Goal: Obtain resource: Download file/media

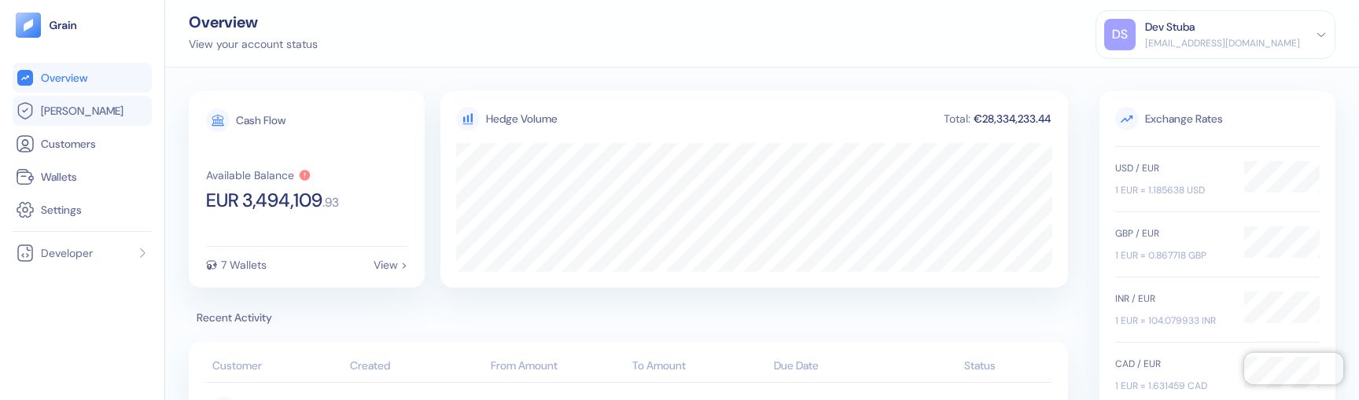
click at [94, 114] on link "[PERSON_NAME]" at bounding box center [82, 110] width 133 height 19
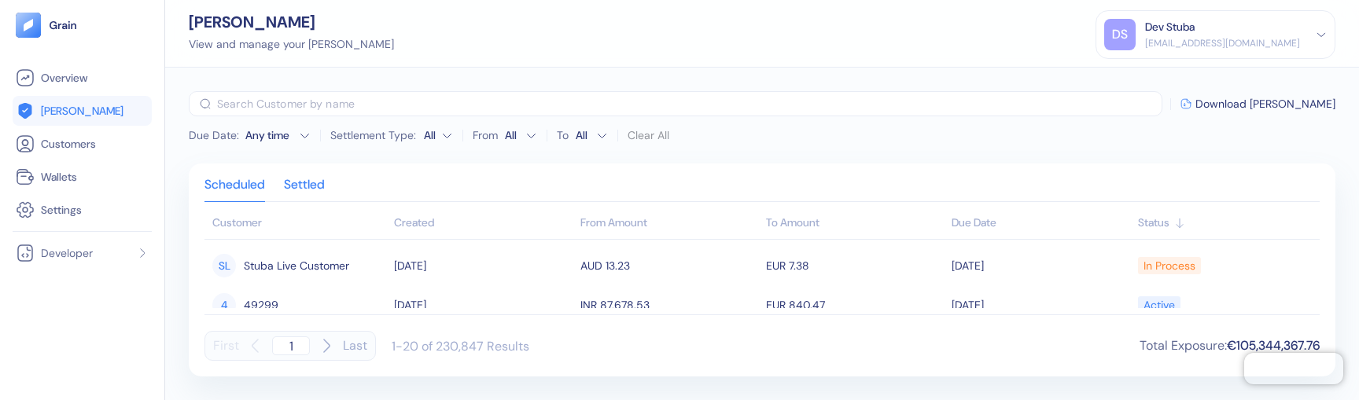
click at [318, 179] on div "Settled" at bounding box center [304, 190] width 41 height 22
click at [244, 192] on div "Scheduled" at bounding box center [234, 190] width 61 height 22
click at [296, 186] on div "Settled" at bounding box center [304, 190] width 41 height 22
click at [259, 194] on div "Scheduled" at bounding box center [234, 190] width 61 height 22
click at [1271, 112] on div "​ Download [PERSON_NAME]" at bounding box center [762, 103] width 1146 height 25
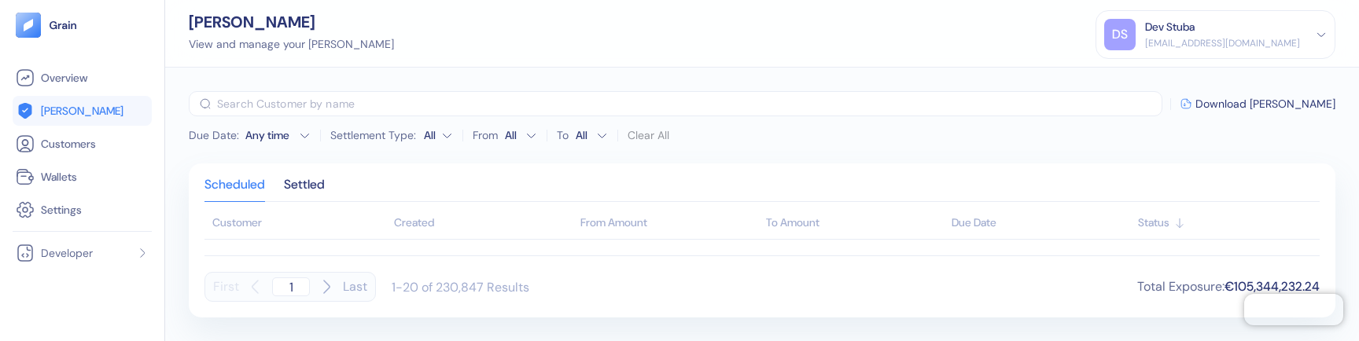
click at [609, 262] on div "First 1 Last 1-20 of 230,847 Results Total Exposure : €105,344,232.24" at bounding box center [761, 279] width 1115 height 46
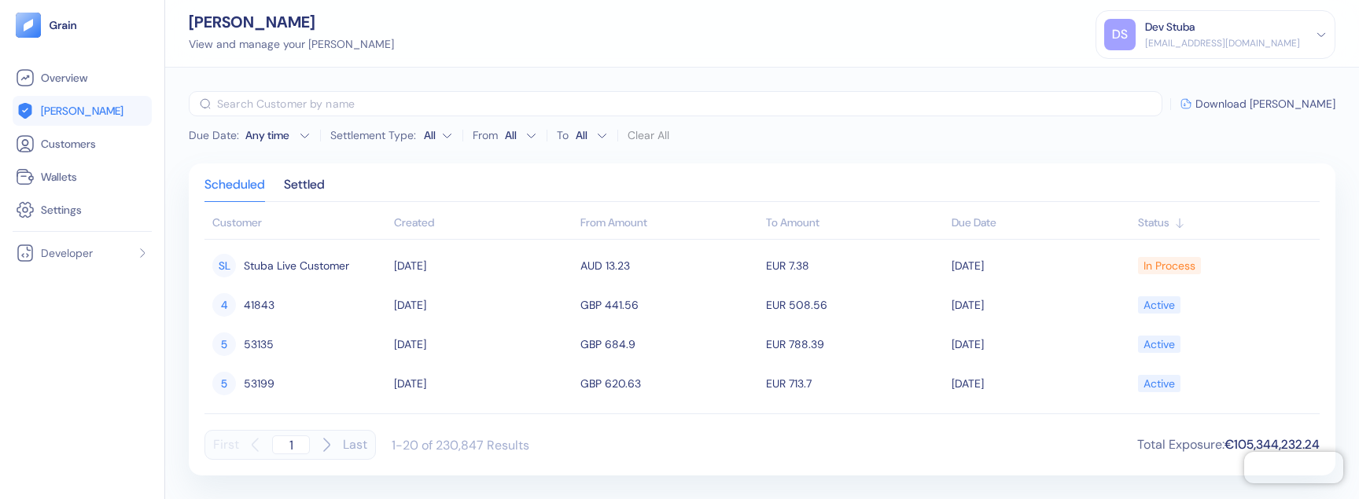
click at [1274, 102] on span "Download [PERSON_NAME]" at bounding box center [1265, 103] width 140 height 11
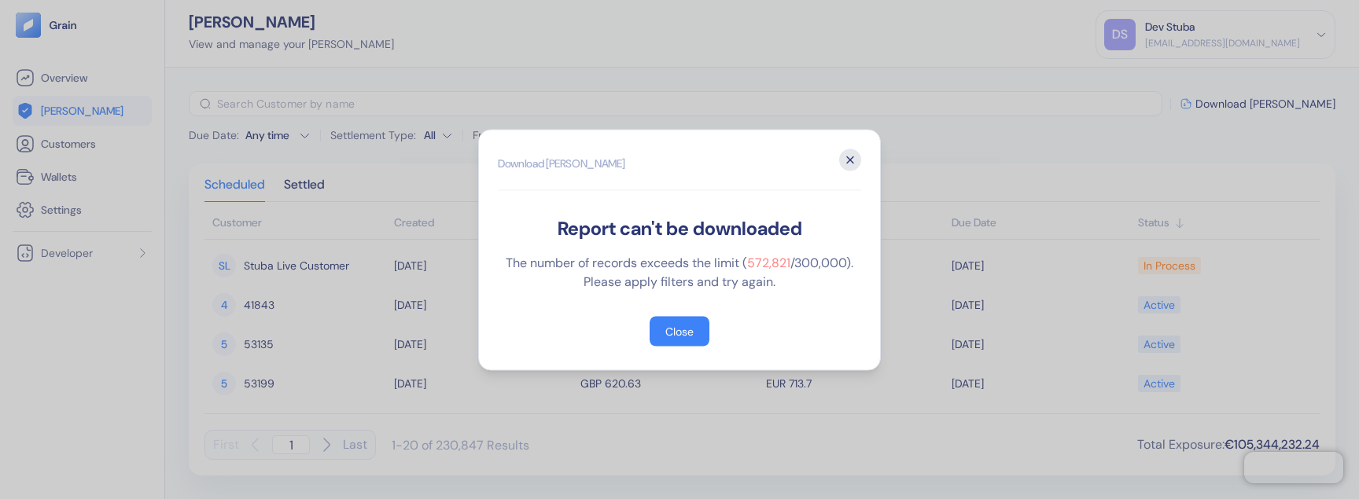
click at [854, 160] on icon "button" at bounding box center [850, 160] width 22 height 22
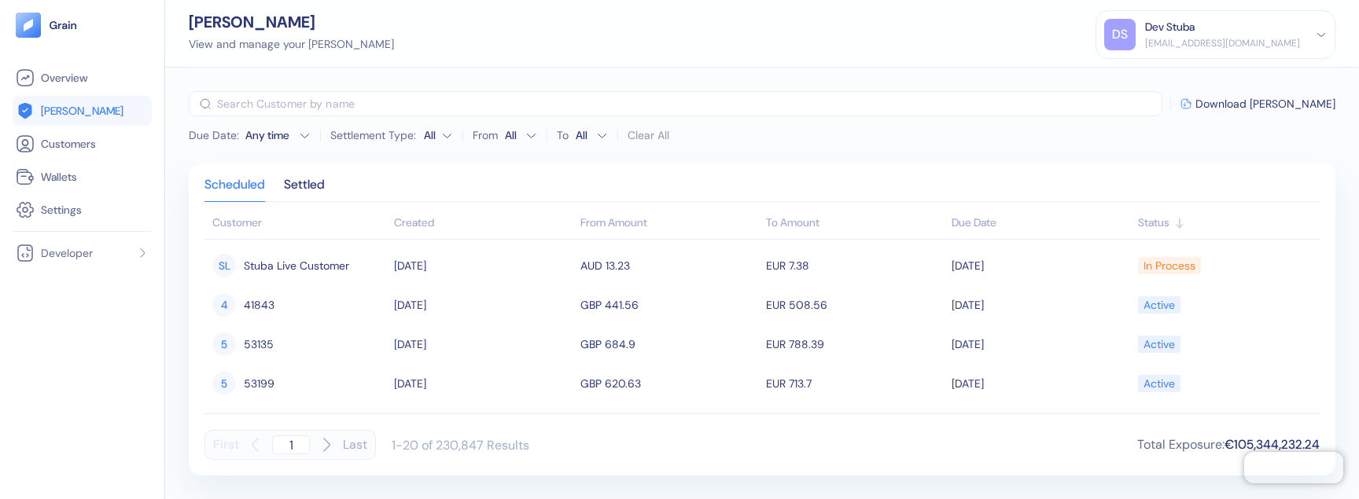
click at [291, 135] on div "Any time" at bounding box center [268, 135] width 47 height 16
click at [402, 53] on div "Hedges View and manage your hedges DS Dev Stuba dev+stuba@grainfinance.co Sign …" at bounding box center [761, 34] width 1193 height 68
click at [425, 129] on html "Pingdom Check: App Online Overview Hedges Customers Wallets Settings Developer …" at bounding box center [679, 249] width 1359 height 499
click at [318, 193] on div "Settled" at bounding box center [304, 190] width 41 height 22
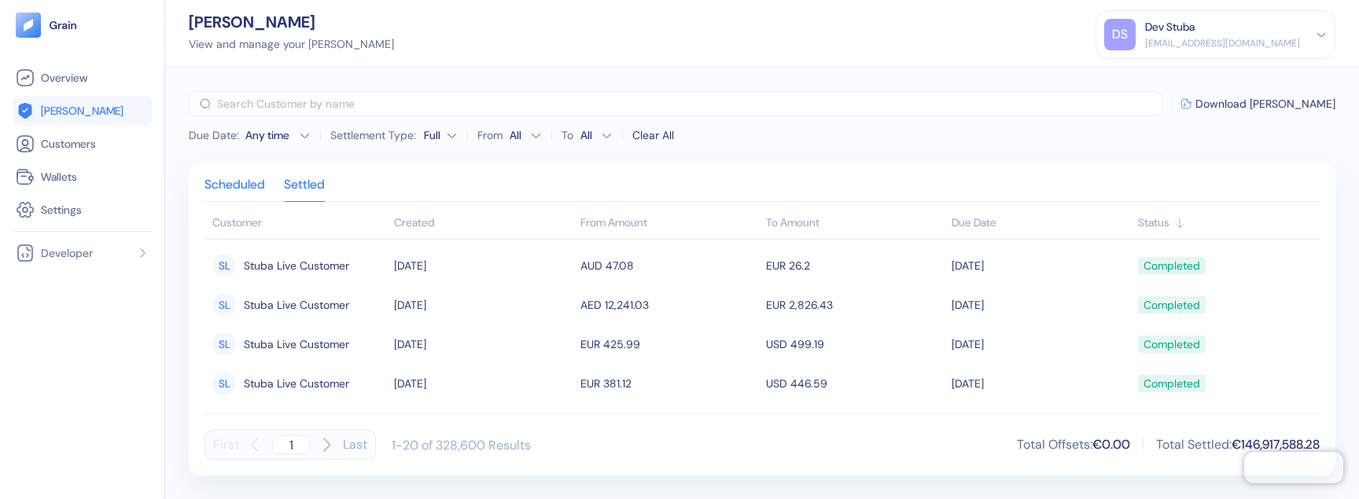
click at [253, 190] on div "Scheduled" at bounding box center [234, 190] width 61 height 22
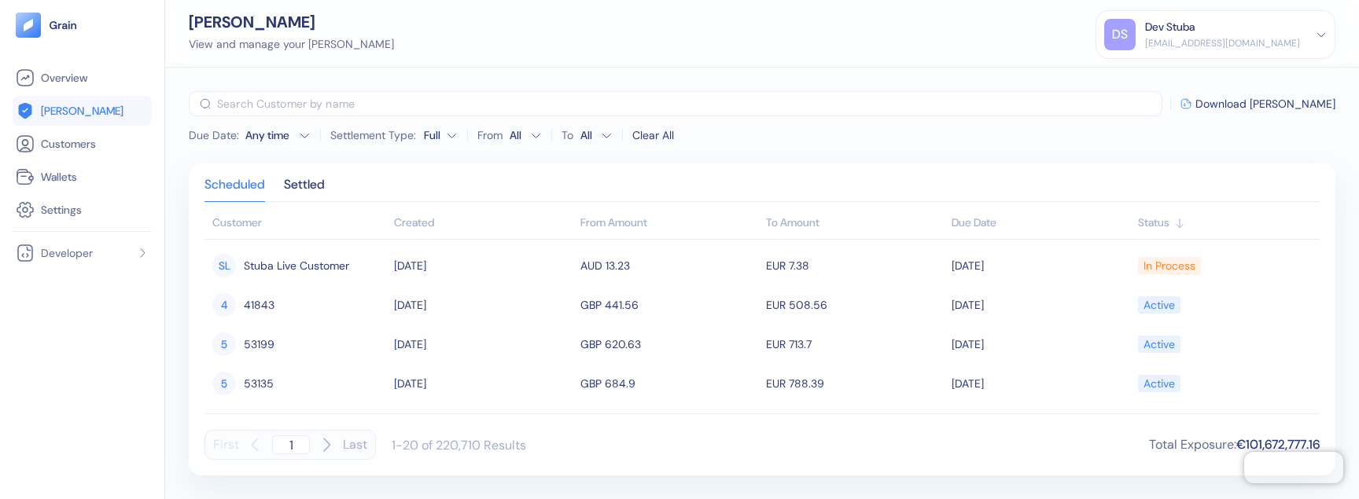
click at [433, 131] on html "Pingdom Check: App Online Overview Hedges Customers Wallets Settings Developer …" at bounding box center [679, 249] width 1359 height 499
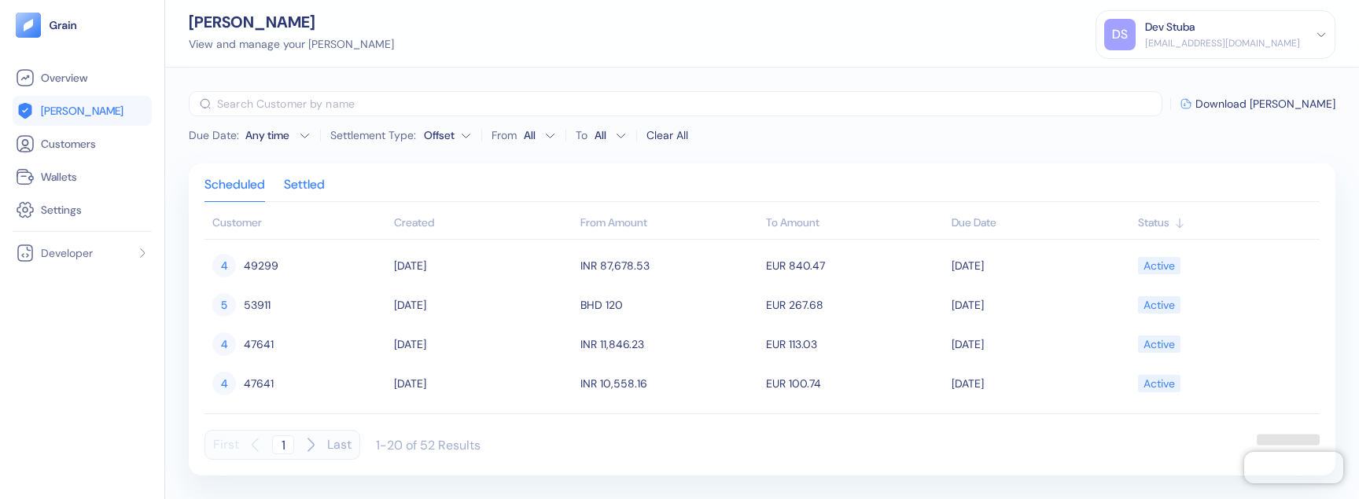
click at [296, 186] on div "Settled" at bounding box center [304, 190] width 41 height 22
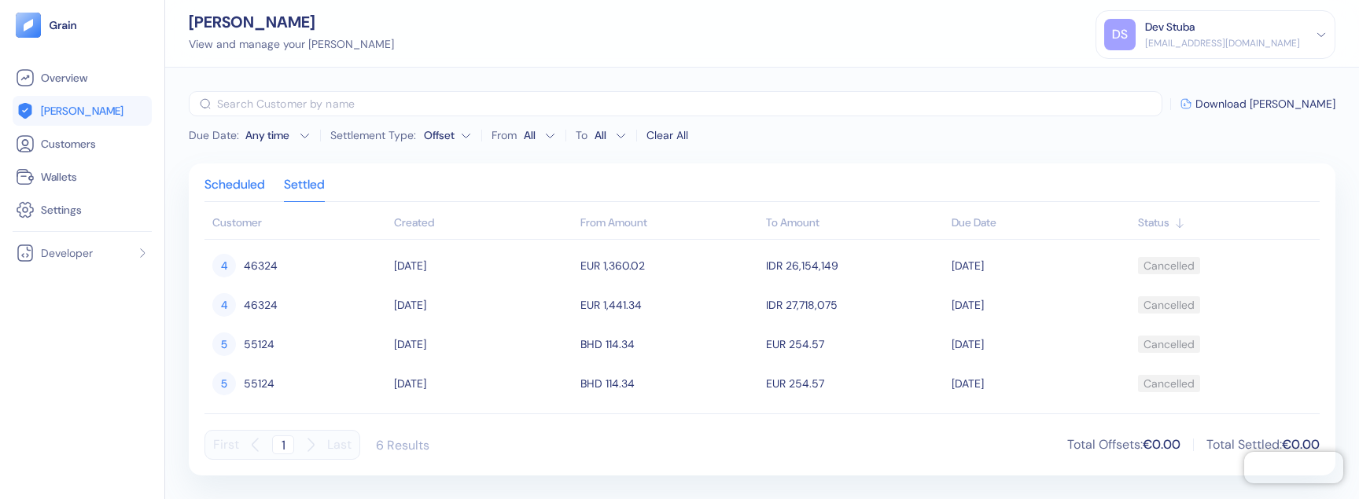
click at [256, 182] on div "Scheduled" at bounding box center [234, 190] width 61 height 22
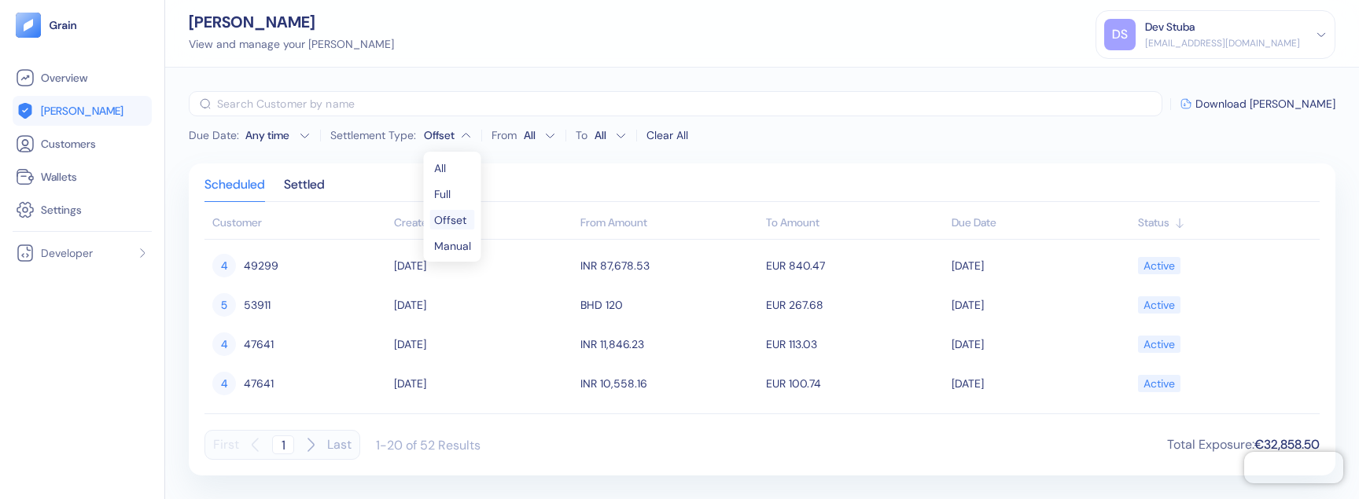
click at [439, 137] on html "Pingdom Check: App Online Overview Hedges Customers Wallets Settings Developer …" at bounding box center [679, 249] width 1359 height 499
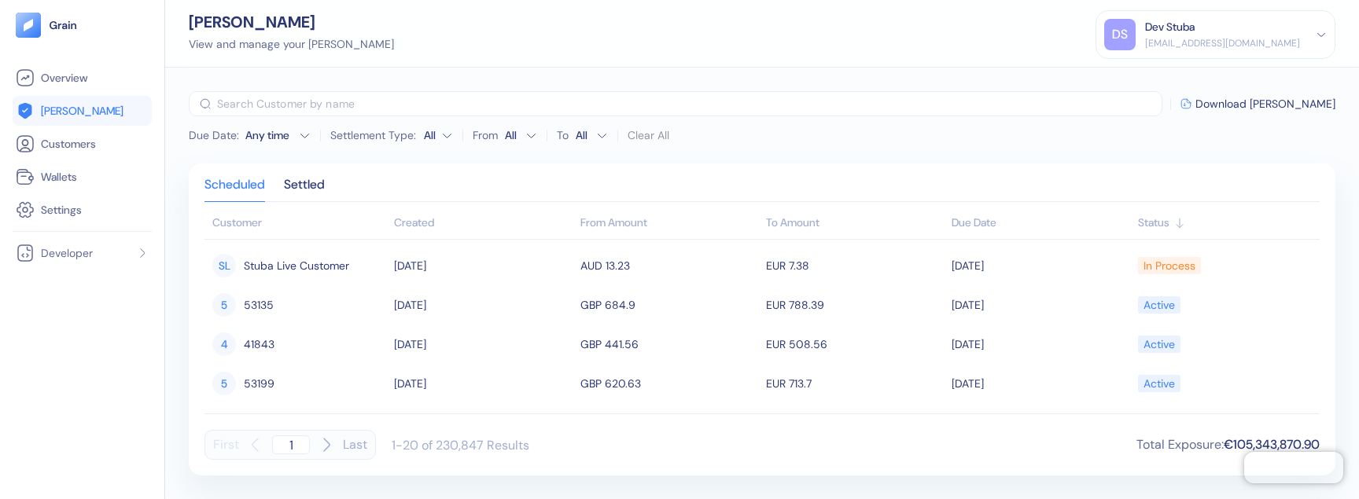
click at [267, 142] on div "Any time" at bounding box center [268, 135] width 47 height 16
click at [280, 169] on div "September 2025" at bounding box center [264, 164] width 31 height 16
click at [210, 164] on icon "Go to previous month" at bounding box center [204, 164] width 13 height 13
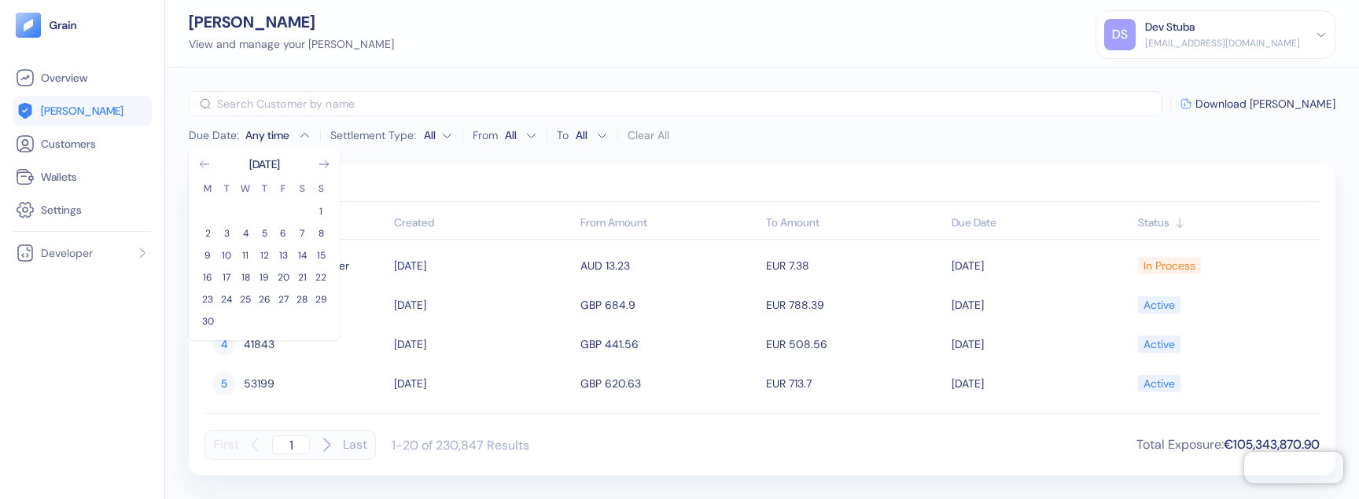
click at [210, 164] on icon "Go to previous month" at bounding box center [204, 164] width 13 height 13
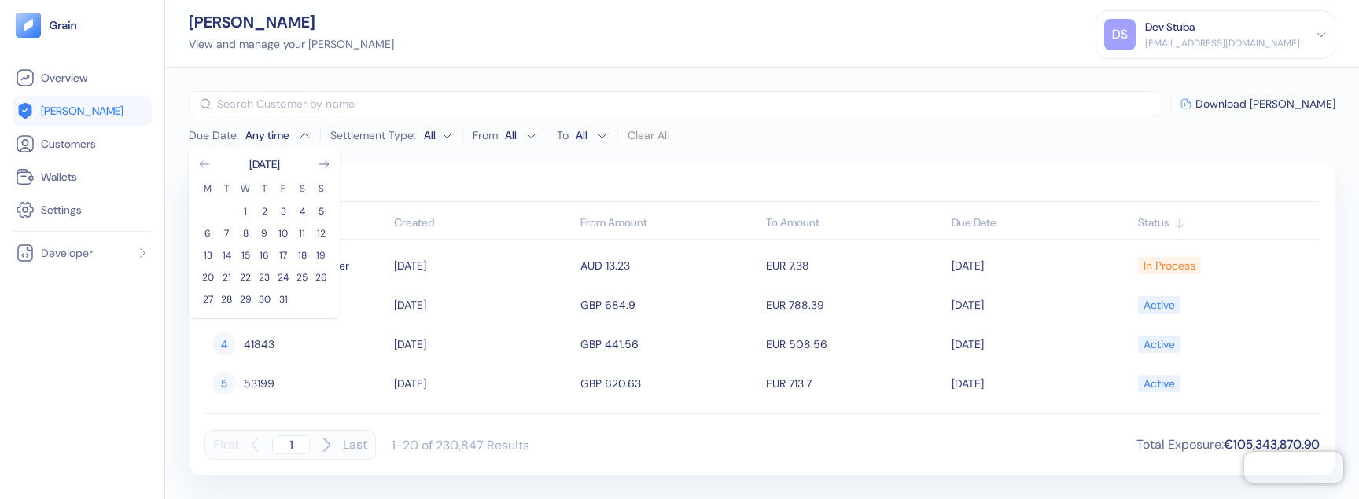
click at [210, 164] on icon "Go to previous month" at bounding box center [204, 164] width 13 height 13
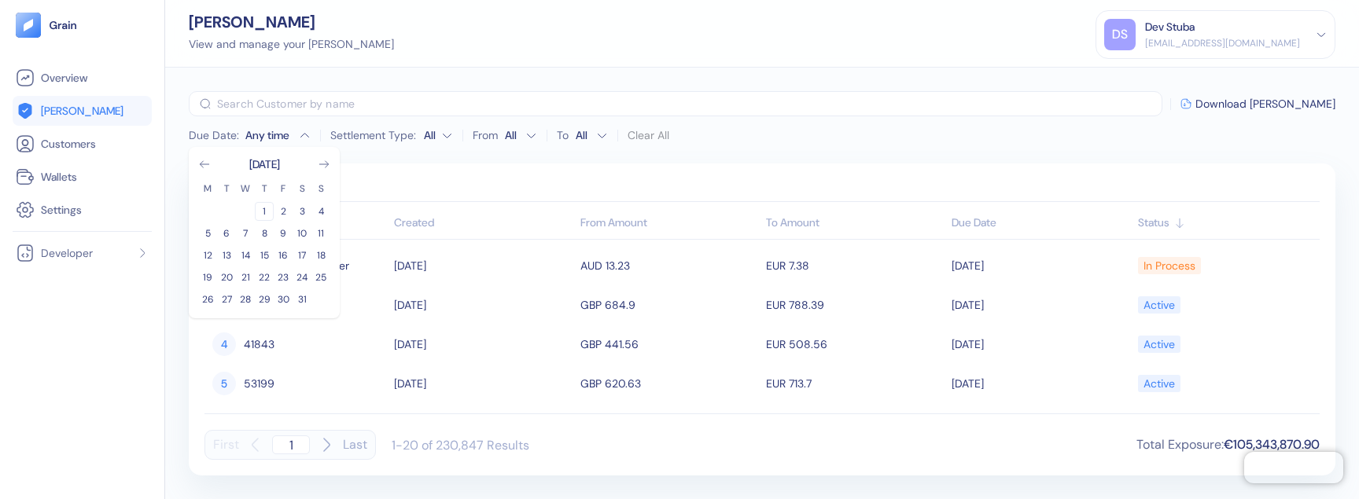
click at [266, 218] on button "1" at bounding box center [264, 211] width 19 height 19
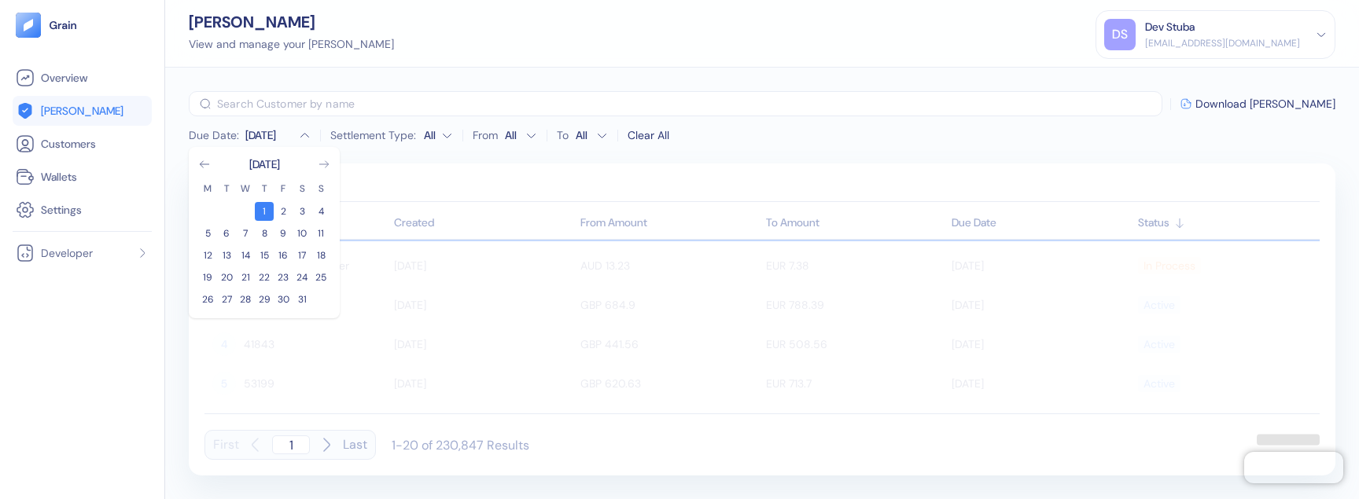
click at [326, 164] on icon "Go to next month" at bounding box center [324, 164] width 13 height 13
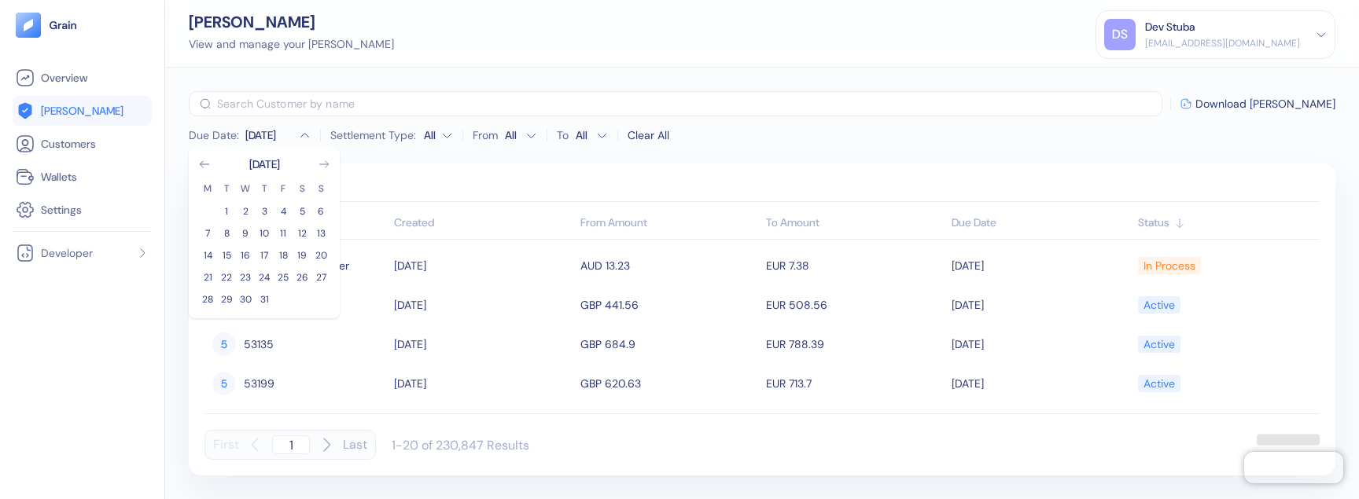
click at [326, 164] on icon "Go to next month" at bounding box center [324, 164] width 13 height 13
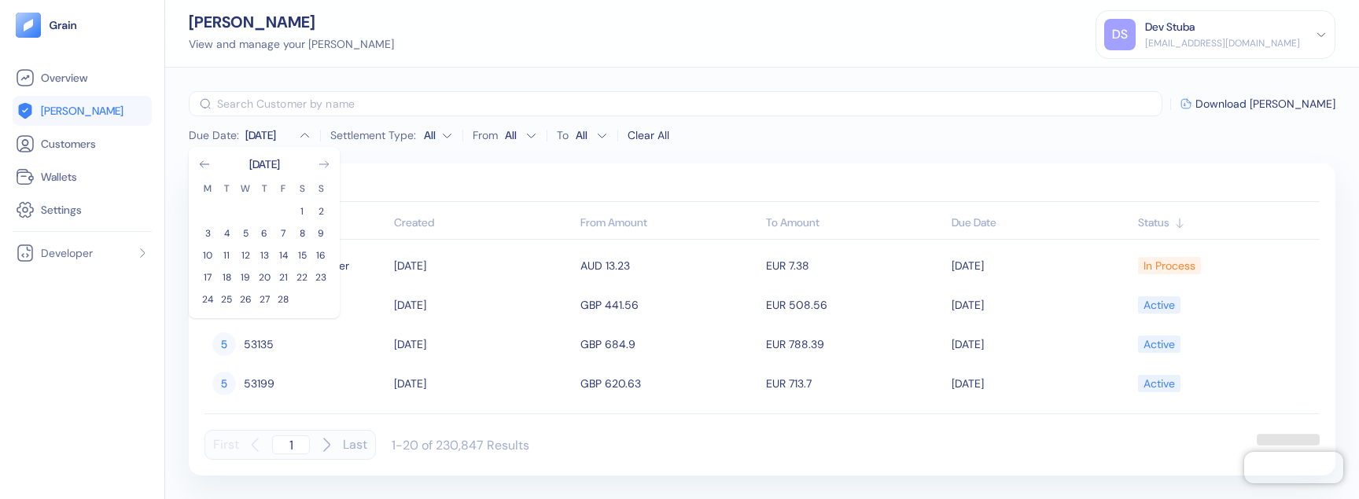
click at [326, 164] on icon "Go to next month" at bounding box center [324, 164] width 13 height 13
click at [298, 302] on button "31" at bounding box center [301, 299] width 19 height 19
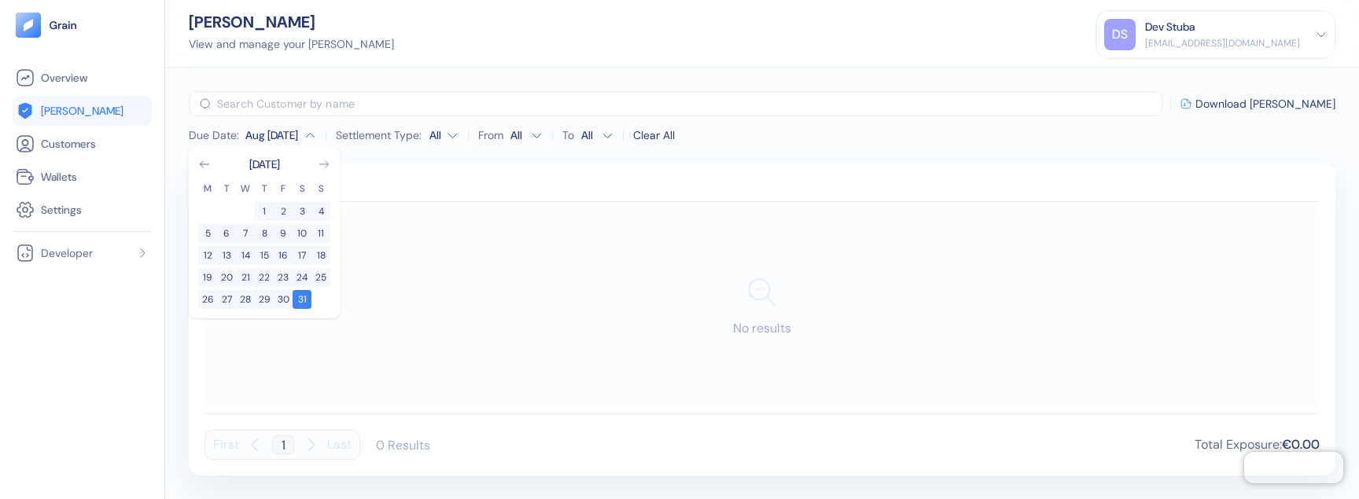
click at [324, 167] on icon "Go to next month" at bounding box center [324, 164] width 13 height 13
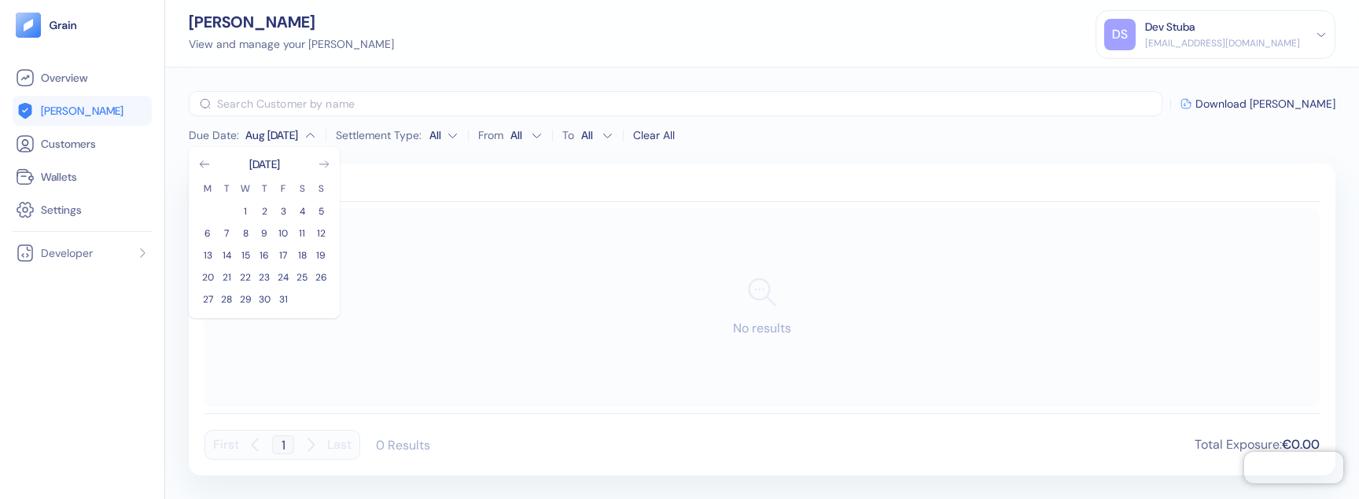
click at [324, 167] on icon "Go to next month" at bounding box center [324, 164] width 13 height 13
click at [298, 300] on button "31" at bounding box center [301, 299] width 19 height 19
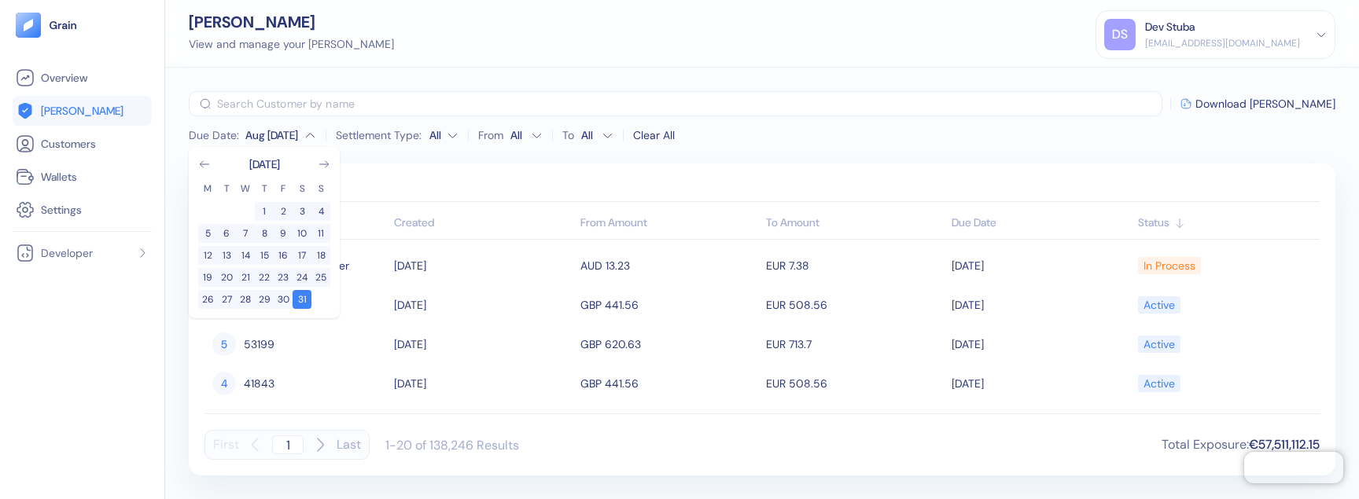
click at [442, 169] on div "Scheduled Settled Customer Created From Amount To Amount Due Date Status SL Stu…" at bounding box center [762, 320] width 1146 height 312
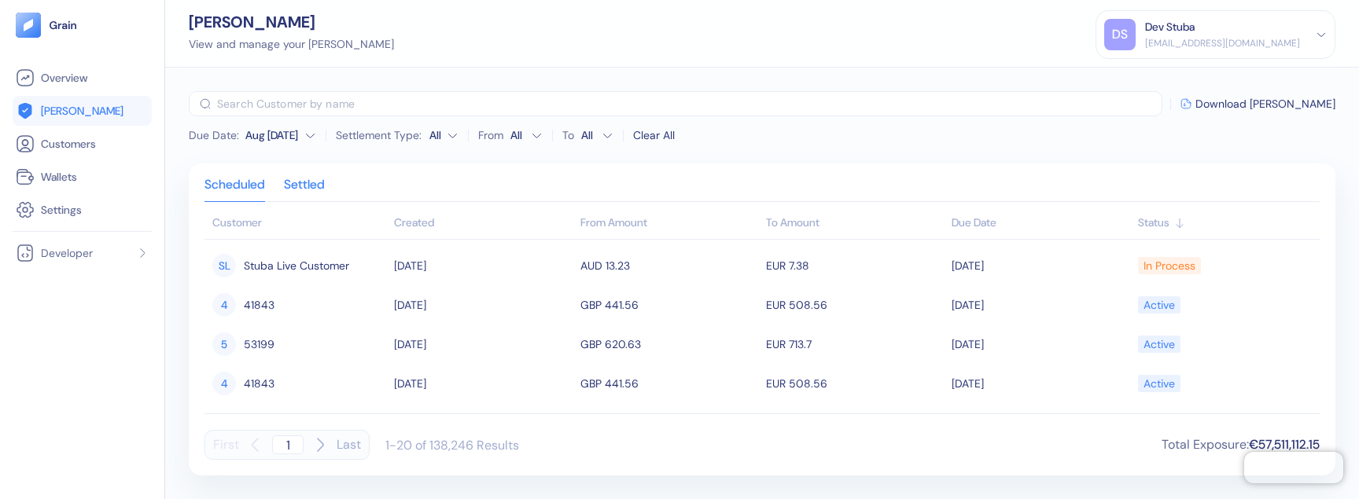
click at [307, 190] on div "Settled" at bounding box center [304, 190] width 41 height 22
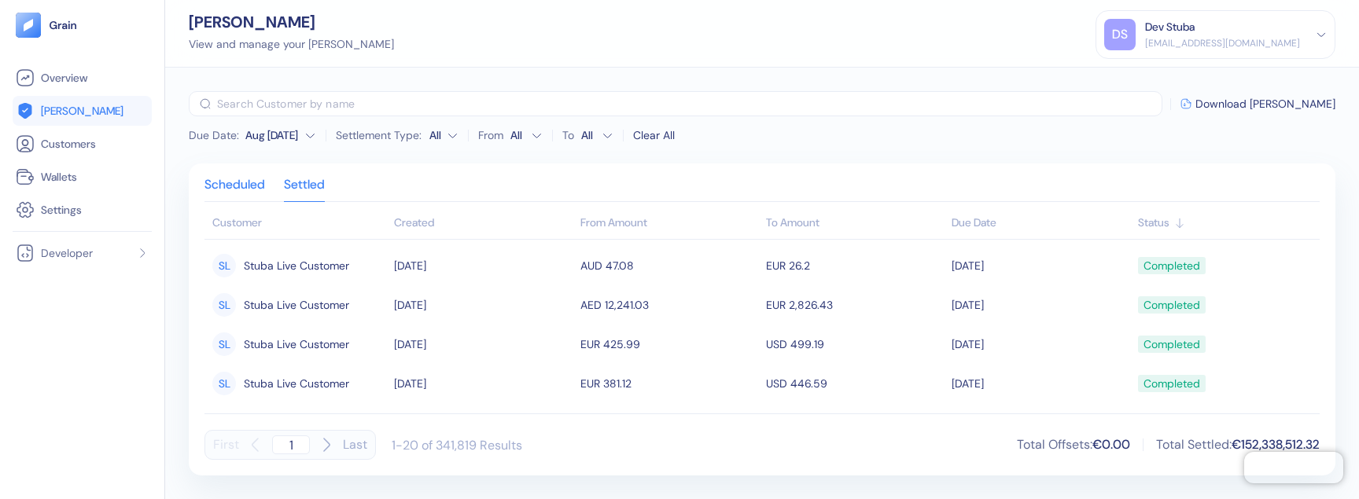
click at [256, 183] on div "Scheduled" at bounding box center [234, 190] width 61 height 22
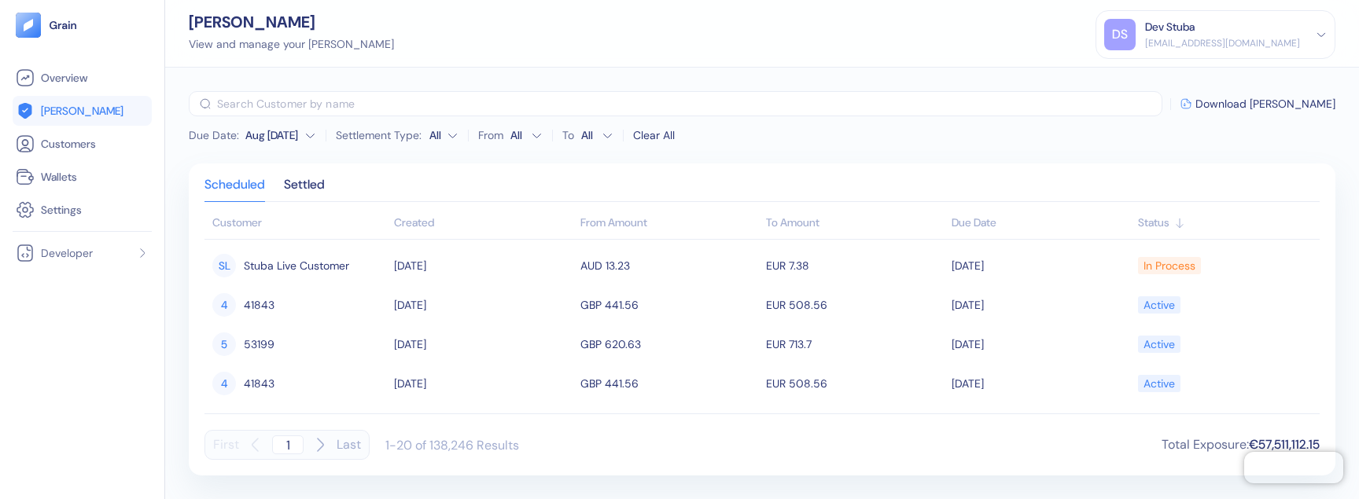
click at [314, 135] on icon "button" at bounding box center [311, 135] width 8 height 3
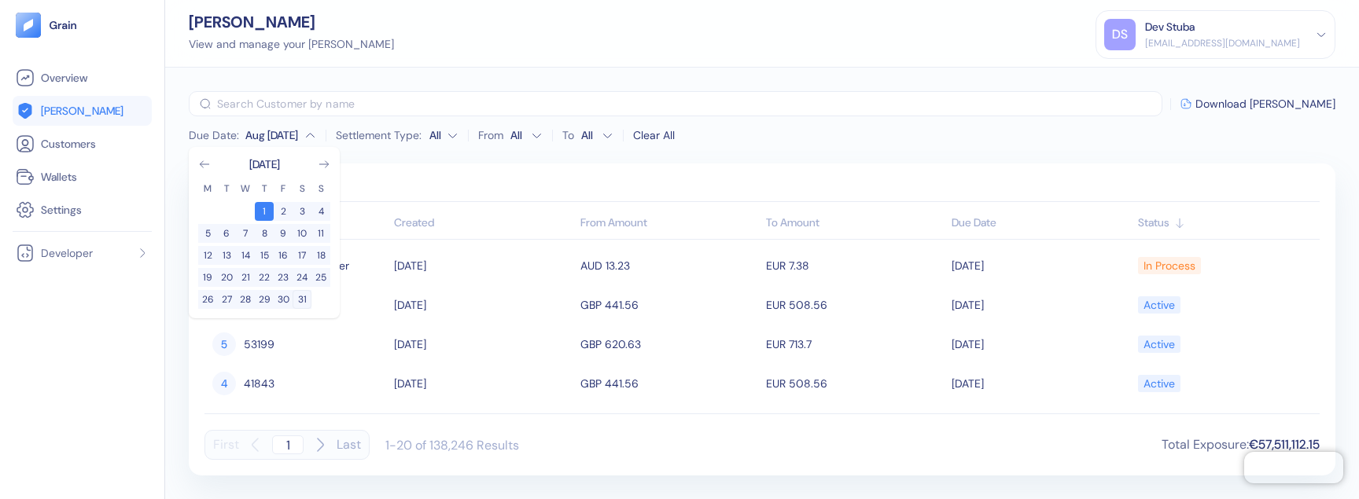
click at [303, 304] on button "31" at bounding box center [301, 299] width 19 height 19
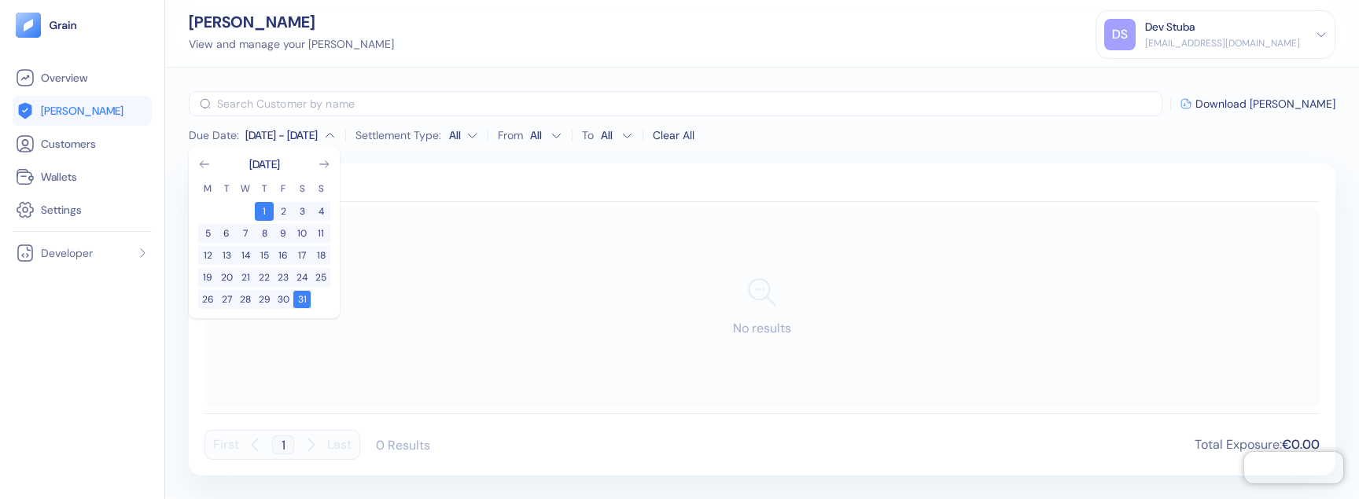
click at [303, 293] on button "31" at bounding box center [301, 299] width 19 height 19
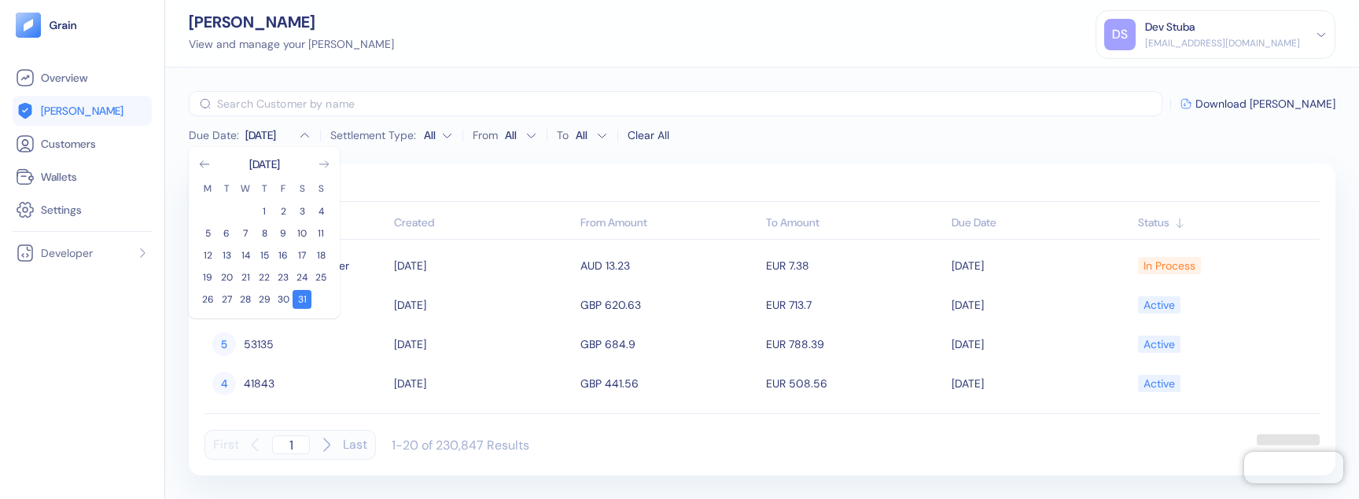
click at [324, 168] on icon "Go to next month" at bounding box center [324, 164] width 13 height 13
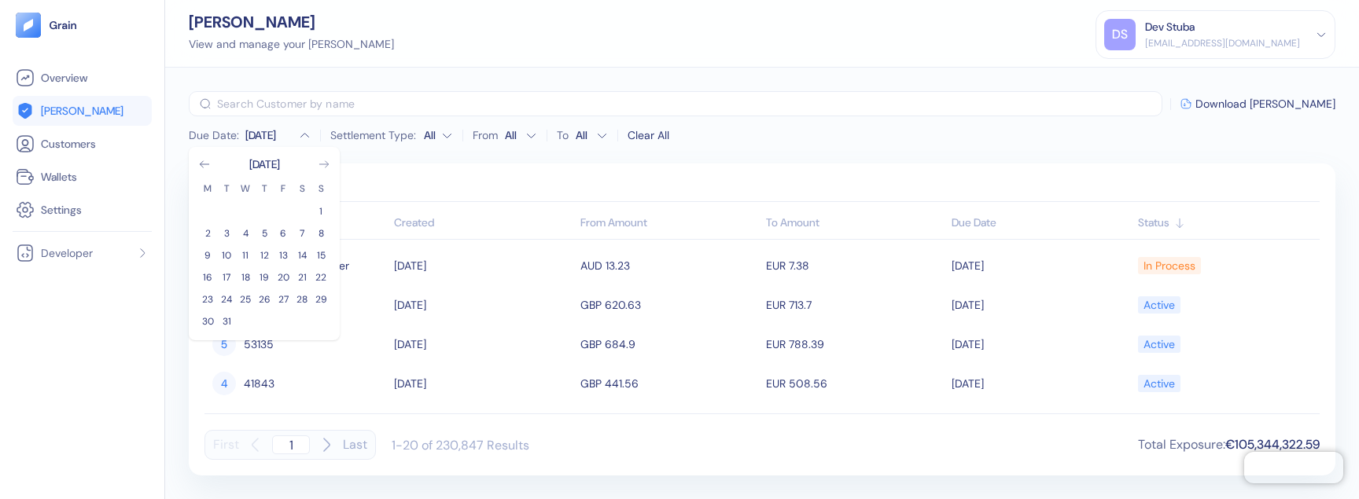
click at [324, 168] on icon "Go to next month" at bounding box center [324, 164] width 13 height 13
click at [200, 167] on icon "Go to previous month" at bounding box center [204, 164] width 13 height 13
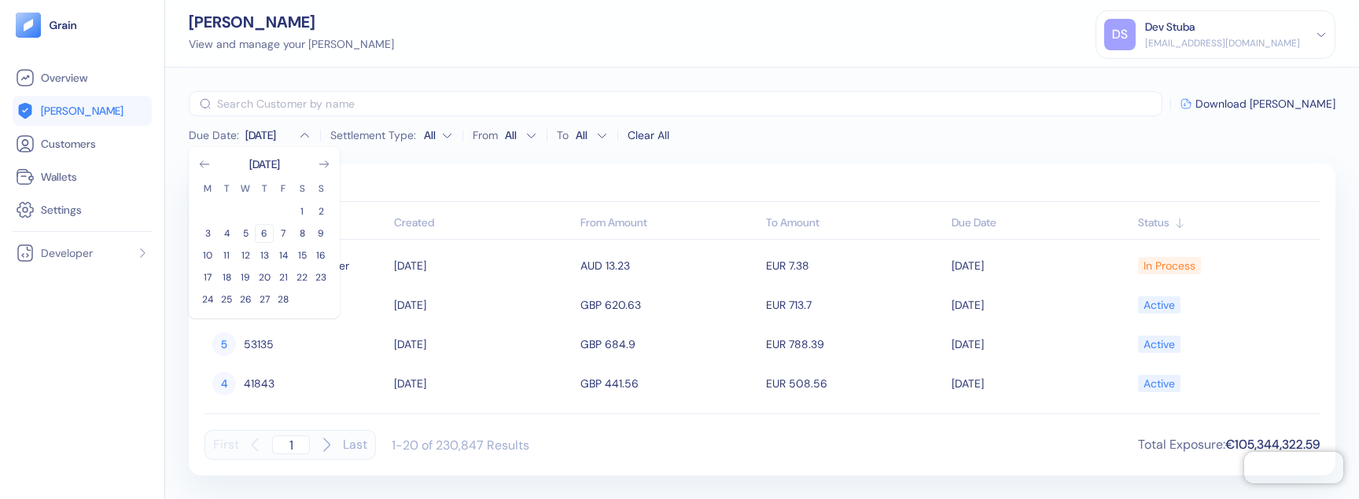
click at [264, 230] on button "6" at bounding box center [264, 233] width 19 height 19
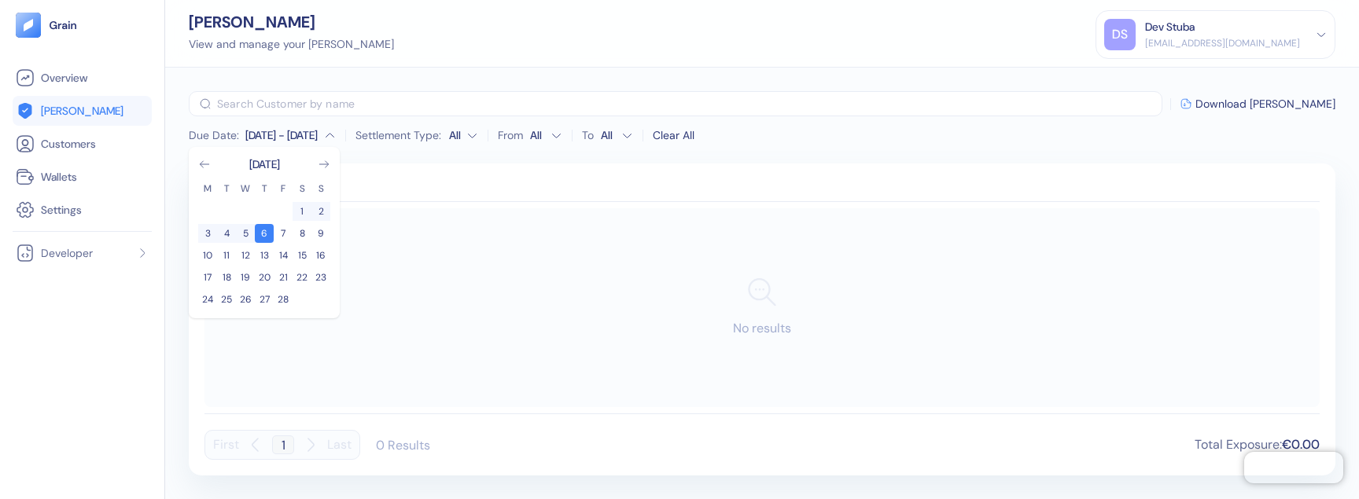
click at [206, 179] on div "February 2025 M T W T F S S 1 2 3 4 5 6 7 8 9 10 11 12 13 14 15 16 17 18 19 20 …" at bounding box center [264, 232] width 132 height 153
click at [205, 171] on div "February 2025" at bounding box center [264, 164] width 132 height 16
click at [205, 162] on icon "Go to previous month" at bounding box center [204, 164] width 13 height 13
click at [205, 163] on icon "Go to previous month" at bounding box center [204, 164] width 13 height 13
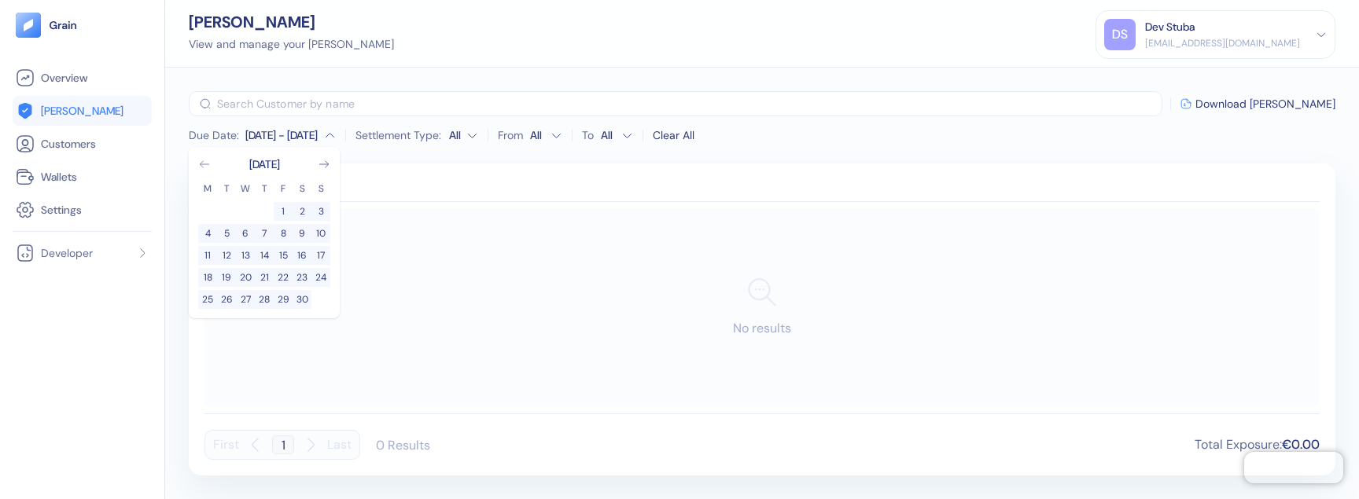
click at [205, 163] on icon "Go to previous month" at bounding box center [204, 164] width 13 height 13
click at [255, 235] on button "5" at bounding box center [264, 233] width 19 height 19
click at [410, 164] on div "Scheduled Settled No results First 1 Last 0 Results Total Exposure : €0.00" at bounding box center [762, 320] width 1146 height 312
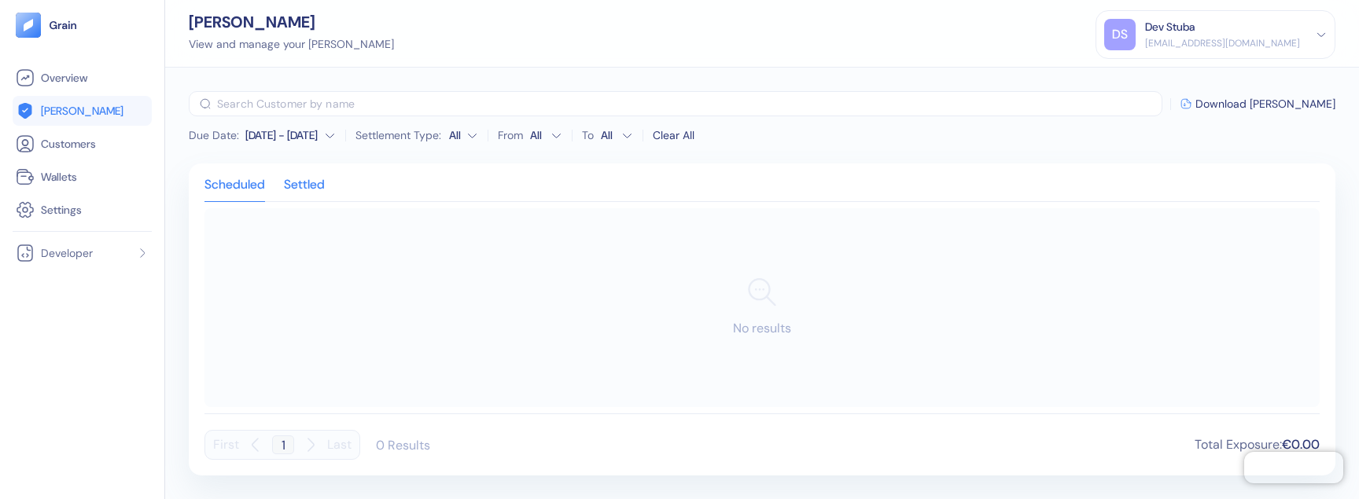
click at [315, 182] on div "Settled" at bounding box center [304, 190] width 41 height 22
click at [259, 185] on div "Scheduled" at bounding box center [234, 190] width 61 height 22
click at [283, 143] on div "Due Date : Aug 31 - Sep 5 Settlement Type: All From All To All Clear All" at bounding box center [442, 135] width 506 height 25
click at [297, 134] on div "Aug 31 - Sep 5" at bounding box center [281, 135] width 72 height 16
click at [266, 213] on button "1" at bounding box center [264, 211] width 19 height 19
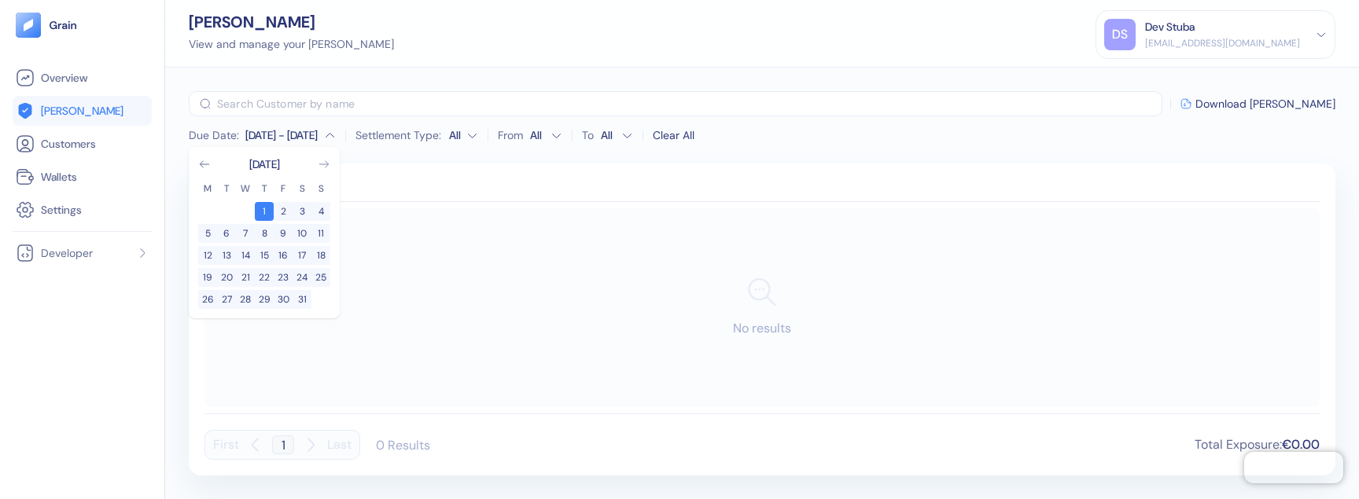
click at [328, 166] on icon "Go to next month" at bounding box center [324, 164] width 13 height 13
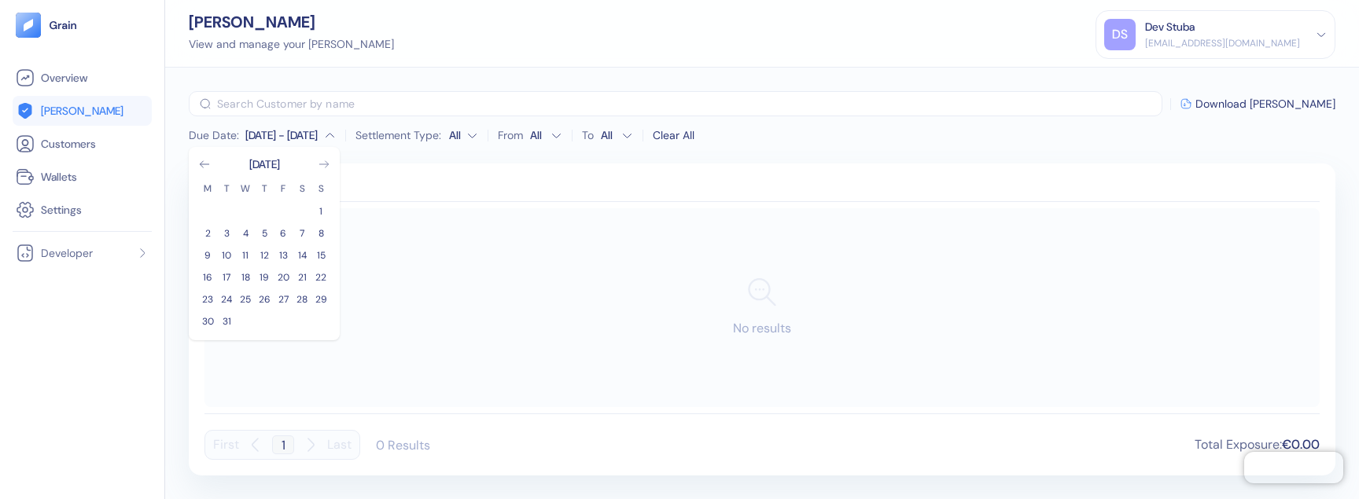
click at [328, 166] on icon "Go to next month" at bounding box center [324, 164] width 13 height 13
click at [309, 281] on button "26" at bounding box center [301, 277] width 19 height 19
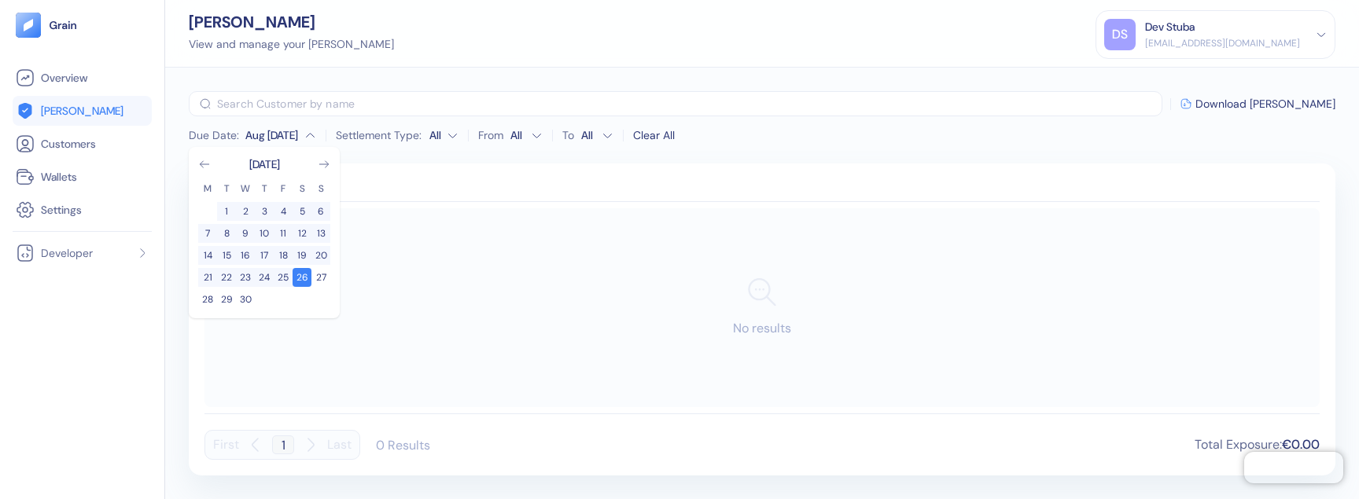
click at [333, 163] on div "April 2025 M T W T F S S 1 2 3 4 5 6 7 8 9 10 11 12 13 14 15 16 17 18 19 20 21 …" at bounding box center [264, 232] width 151 height 171
click at [331, 163] on div "April 2025 M T W T F S S 1 2 3 4 5 6 7 8 9 10 11 12 13 14 15 16 17 18 19 20 21 …" at bounding box center [264, 232] width 151 height 171
click at [322, 164] on icon "Go to next month" at bounding box center [323, 164] width 9 height 6
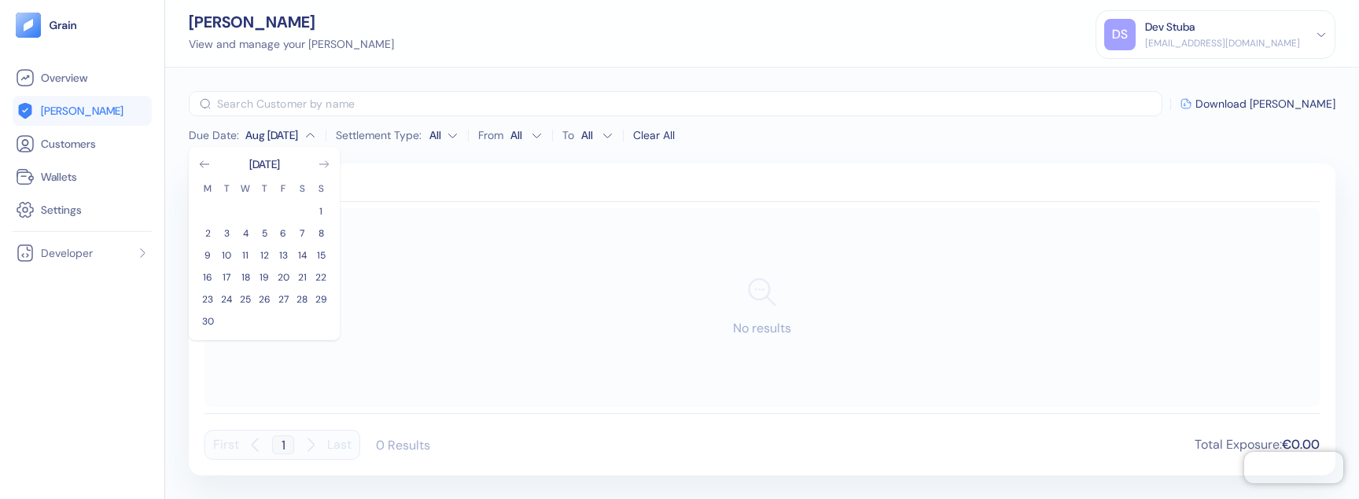
click at [322, 164] on icon "Go to next month" at bounding box center [323, 164] width 9 height 6
click at [316, 291] on button "31" at bounding box center [320, 299] width 19 height 19
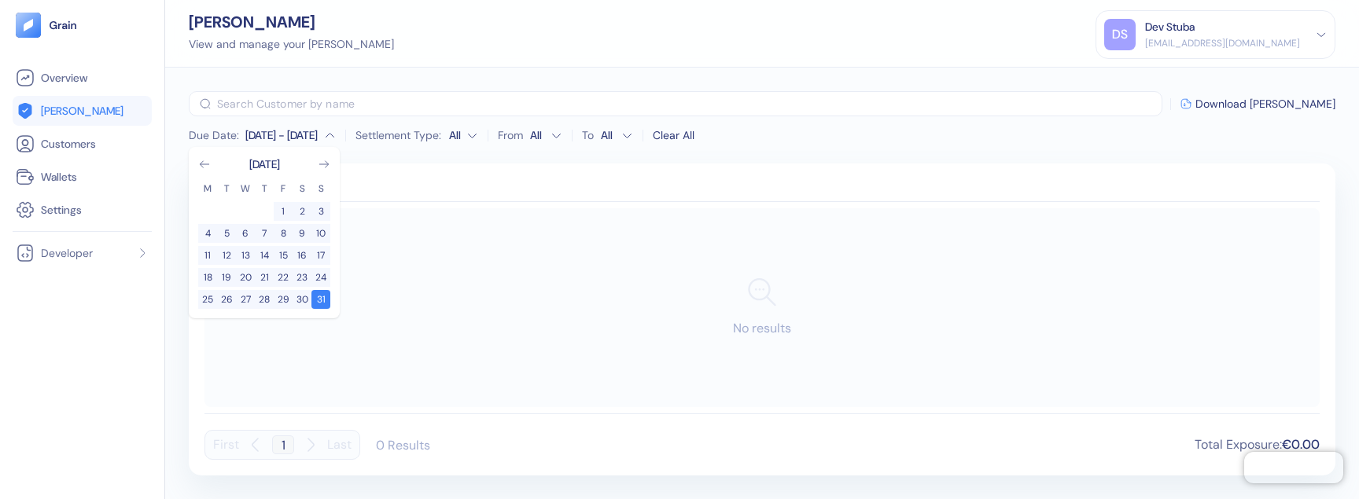
click at [263, 135] on div "Aug 1 - Aug 31" at bounding box center [281, 135] width 72 height 16
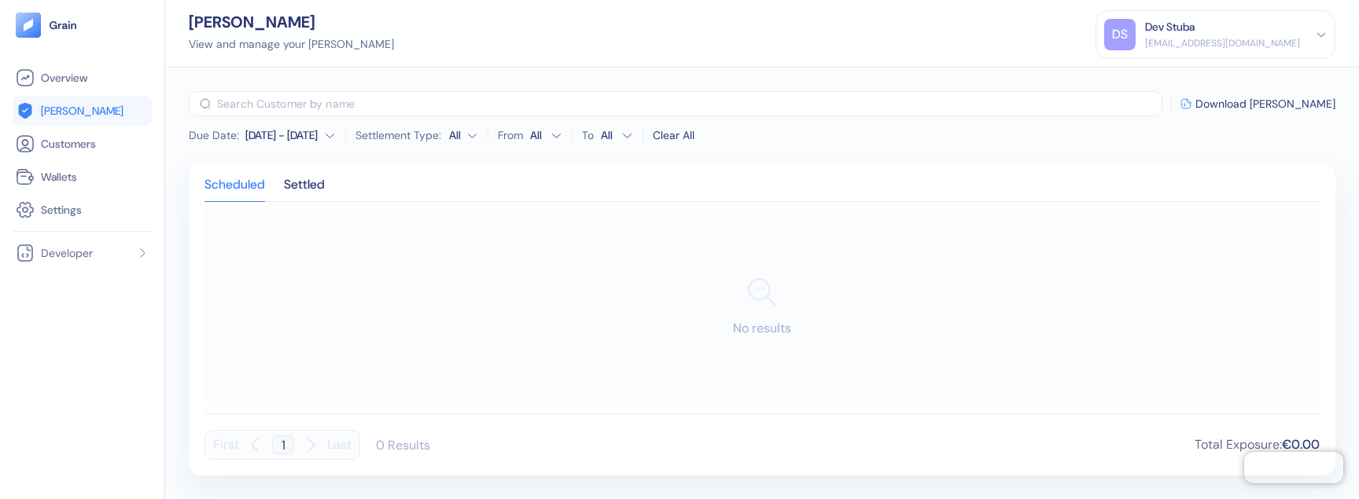
click at [263, 134] on div "Aug 1 - Aug 31" at bounding box center [281, 135] width 72 height 16
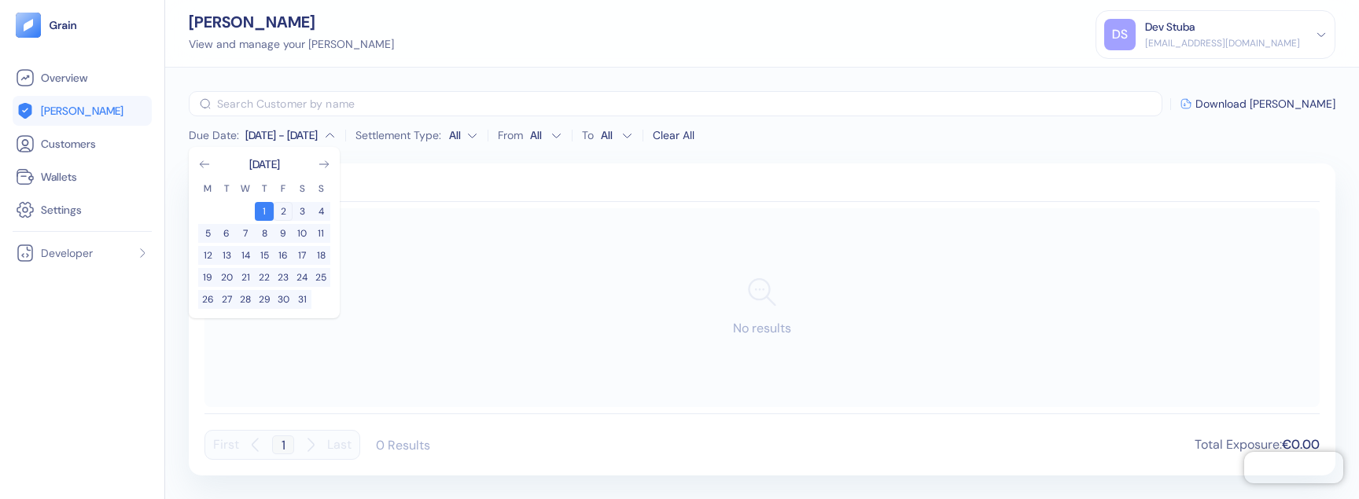
click at [275, 208] on button "2" at bounding box center [283, 211] width 19 height 19
click at [271, 216] on button "1" at bounding box center [264, 211] width 19 height 19
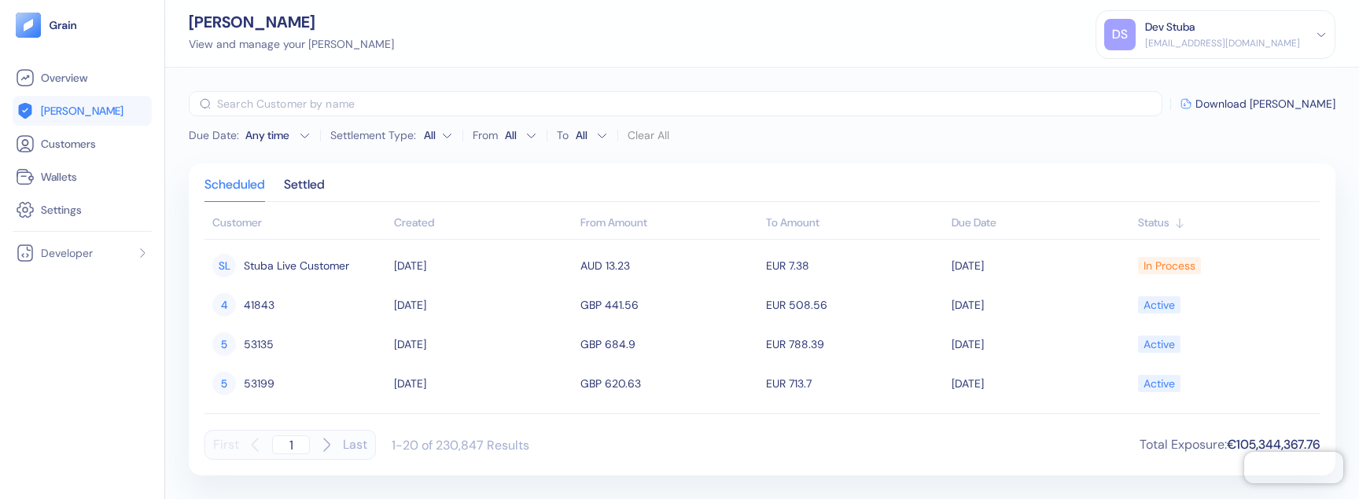
click at [281, 139] on div "Any time" at bounding box center [268, 135] width 47 height 16
click at [201, 165] on icon "Go to previous month" at bounding box center [204, 164] width 13 height 13
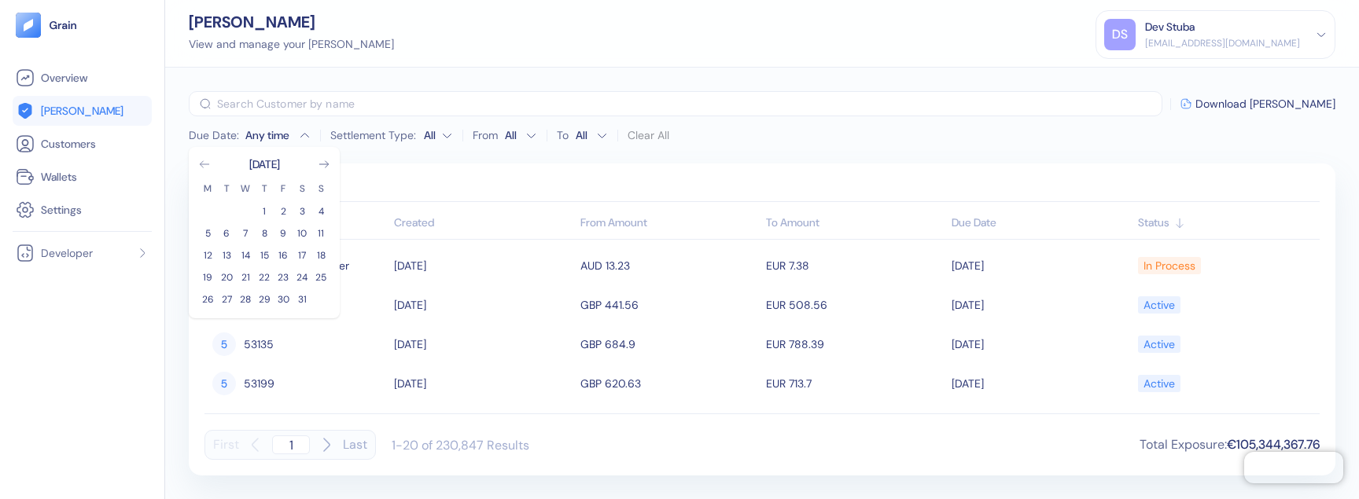
click at [201, 165] on icon "Go to previous month" at bounding box center [204, 164] width 13 height 13
click at [300, 210] on button "1" at bounding box center [301, 211] width 19 height 19
click at [324, 168] on icon "Go to next month" at bounding box center [324, 164] width 13 height 13
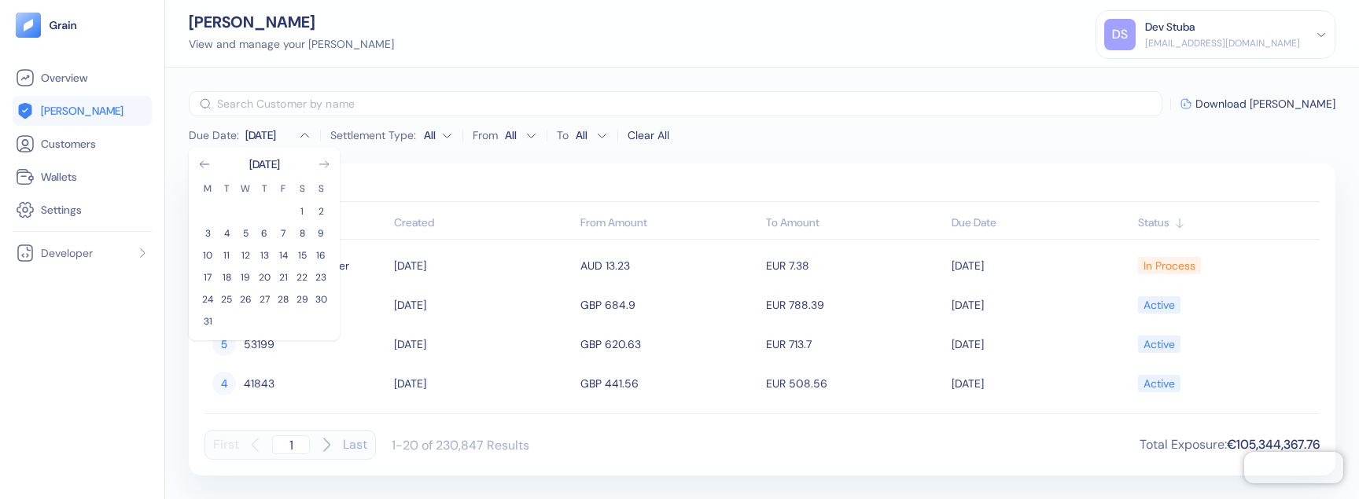
click at [324, 168] on icon "Go to next month" at bounding box center [324, 164] width 13 height 13
click at [241, 305] on button "30" at bounding box center [245, 299] width 19 height 19
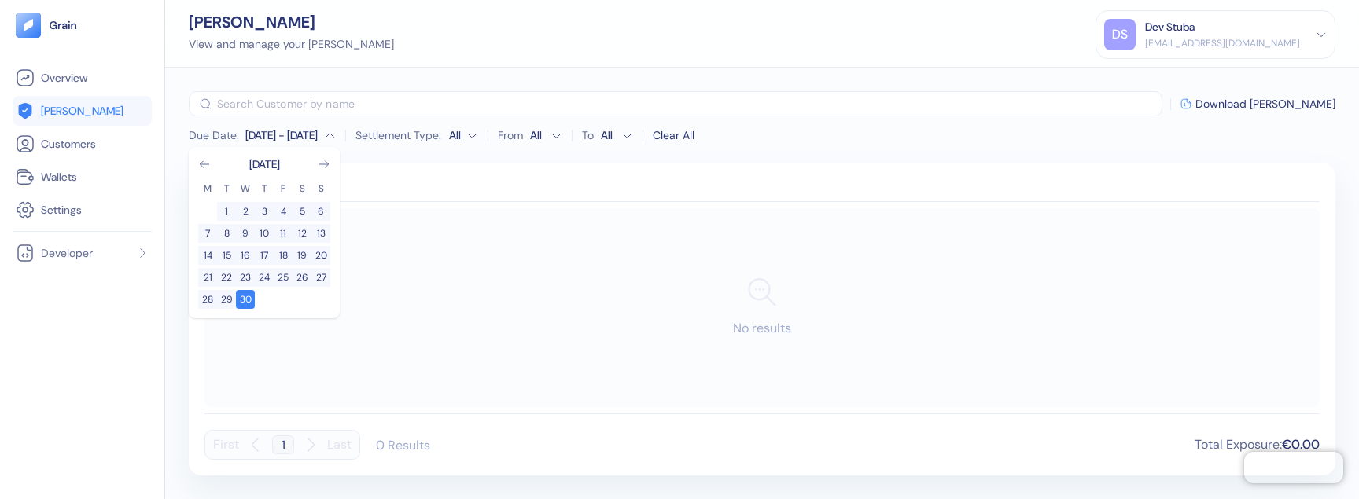
click at [315, 165] on div "April 2025" at bounding box center [264, 164] width 132 height 16
click at [315, 160] on div "April 2025" at bounding box center [264, 164] width 132 height 16
click at [318, 161] on icon "Go to next month" at bounding box center [324, 164] width 13 height 13
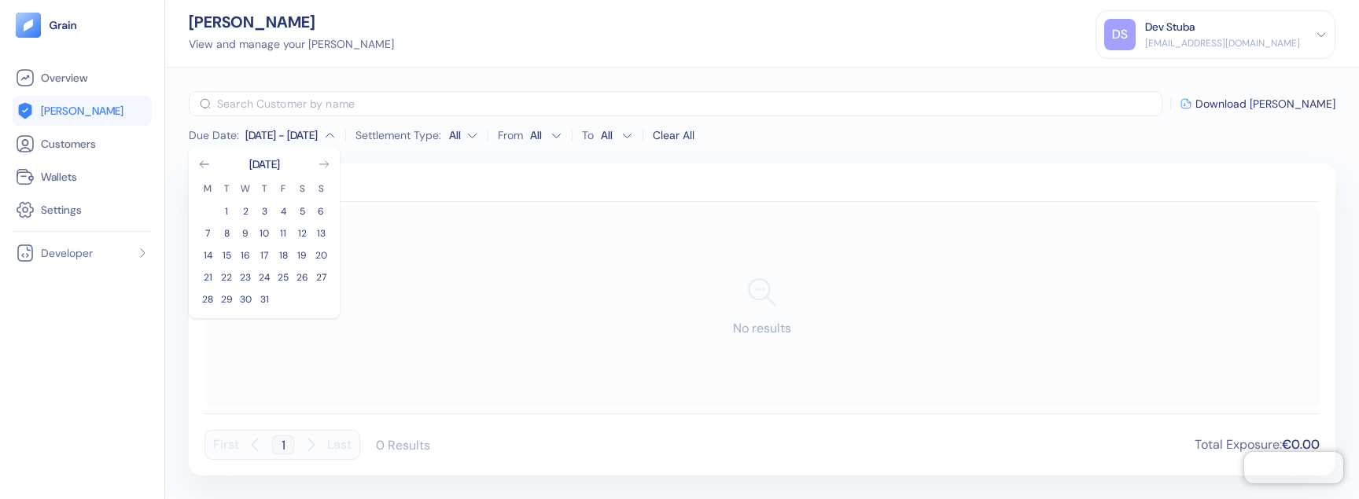
click at [318, 161] on icon "Go to next month" at bounding box center [324, 164] width 13 height 13
click at [322, 302] on button "31" at bounding box center [320, 299] width 19 height 19
click at [380, 174] on div "Scheduled Settled No results First 1 Last 0 Results Total Exposure : €0.00" at bounding box center [762, 320] width 1146 height 312
click at [318, 190] on div "Settled" at bounding box center [304, 190] width 41 height 22
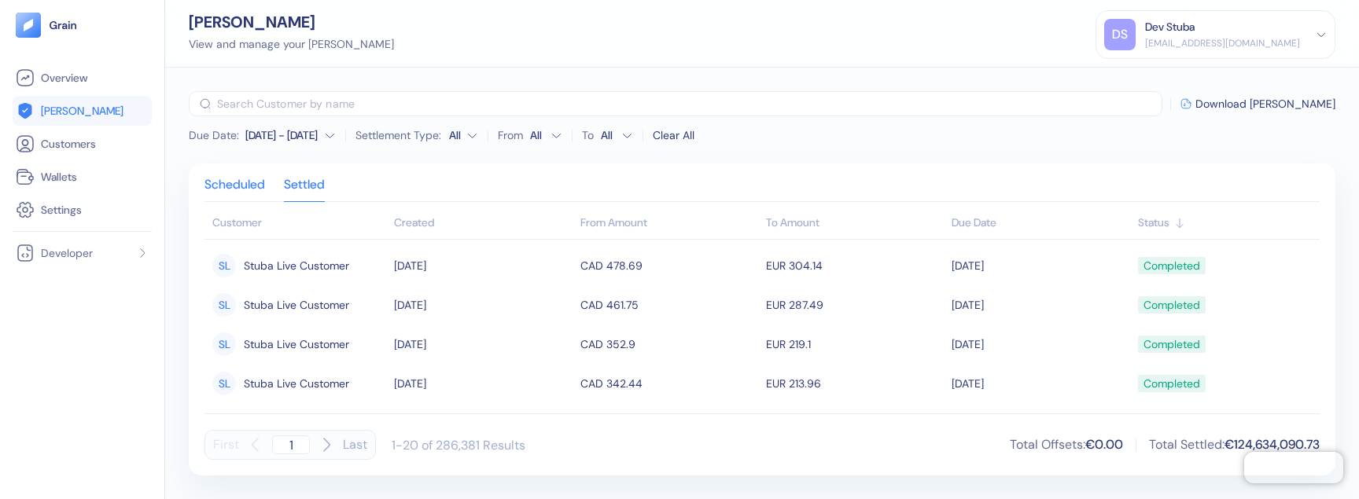
click at [237, 192] on div "Scheduled" at bounding box center [234, 190] width 61 height 22
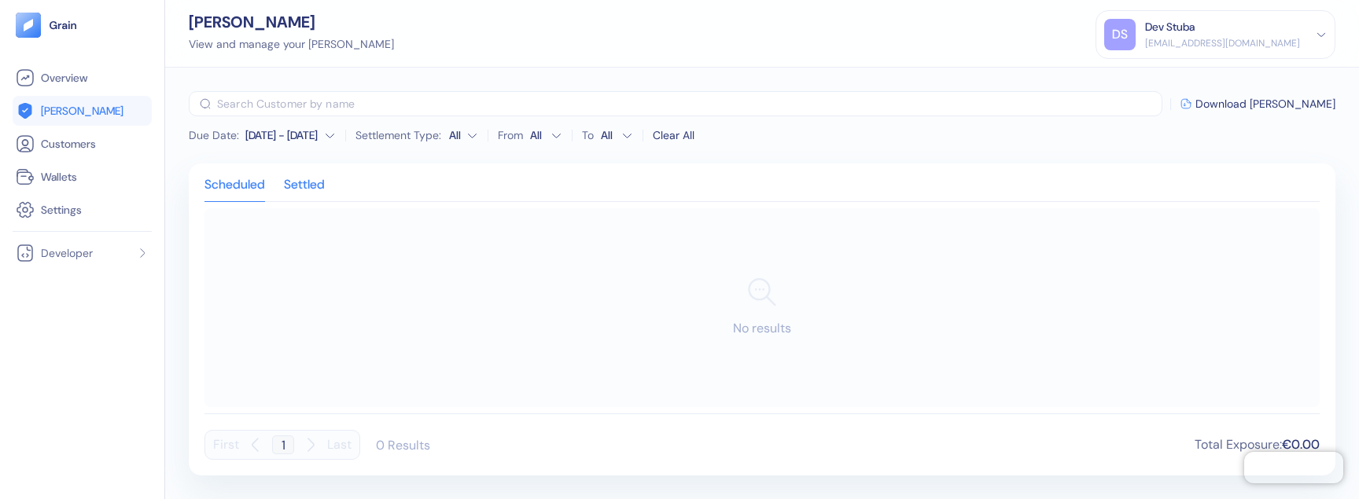
click at [305, 185] on div "Settled" at bounding box center [304, 190] width 41 height 22
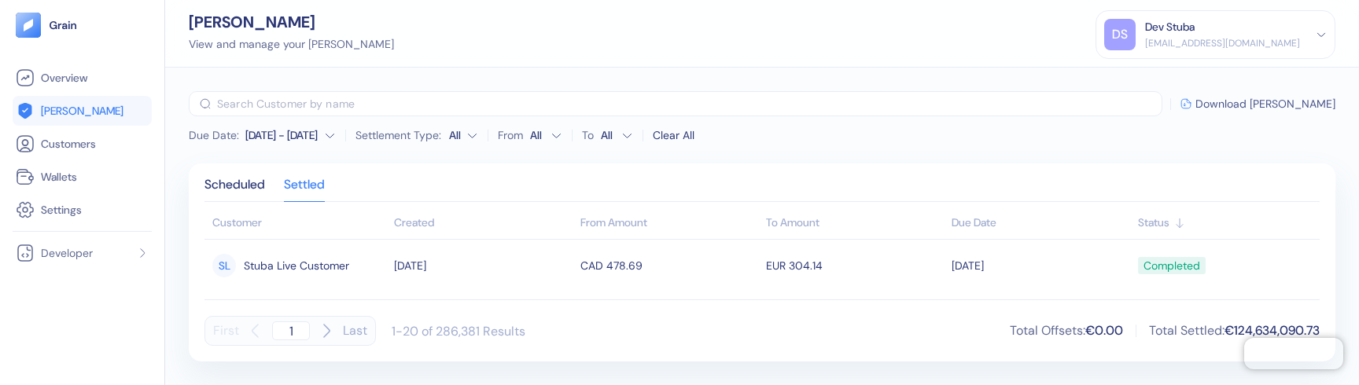
click at [1257, 98] on span "Download [PERSON_NAME]" at bounding box center [1265, 103] width 140 height 11
